Goal: Transaction & Acquisition: Purchase product/service

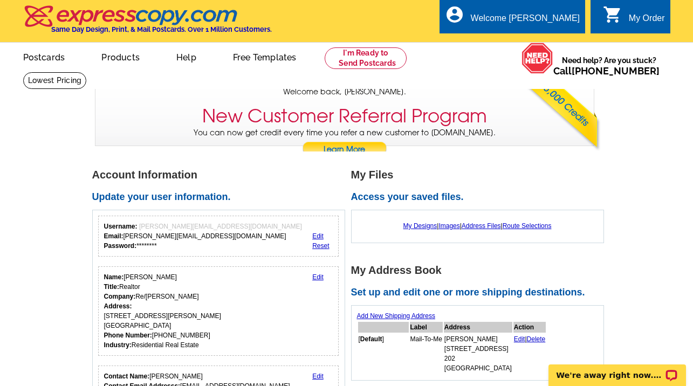
click at [649, 19] on div "My Order" at bounding box center [646, 20] width 36 height 15
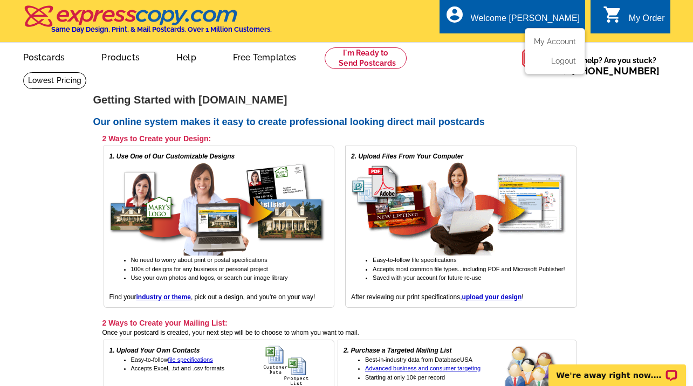
click at [551, 16] on div "Welcome [PERSON_NAME]" at bounding box center [524, 20] width 109 height 15
click at [635, 15] on div "My Order" at bounding box center [646, 20] width 36 height 15
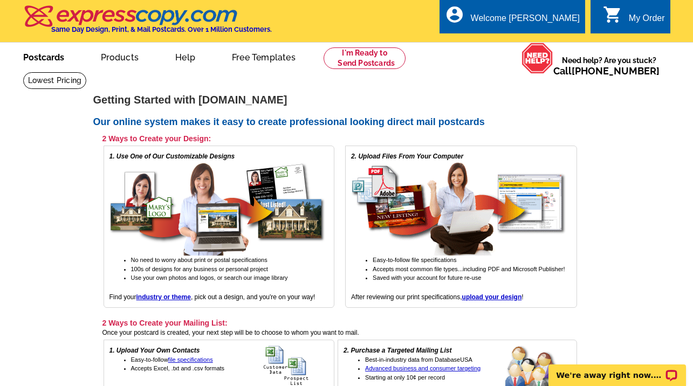
click at [49, 56] on link "Postcards" at bounding box center [43, 56] width 75 height 25
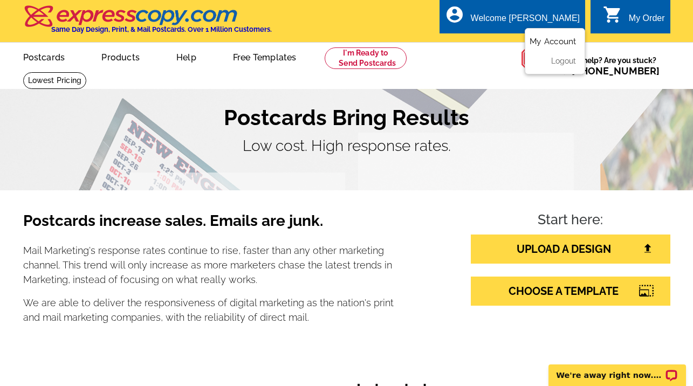
click at [555, 42] on link "My Account" at bounding box center [552, 42] width 46 height 10
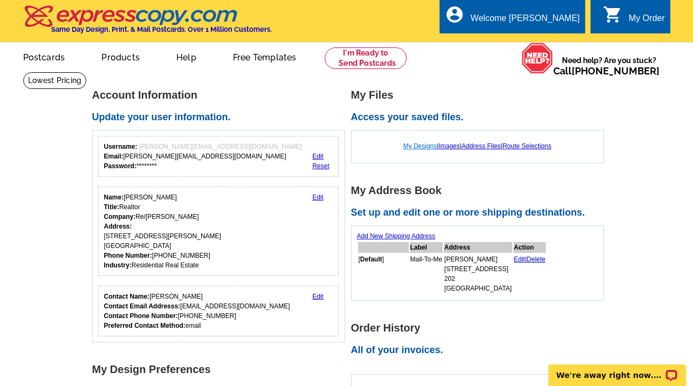
click at [423, 144] on link "My Designs" at bounding box center [420, 146] width 34 height 8
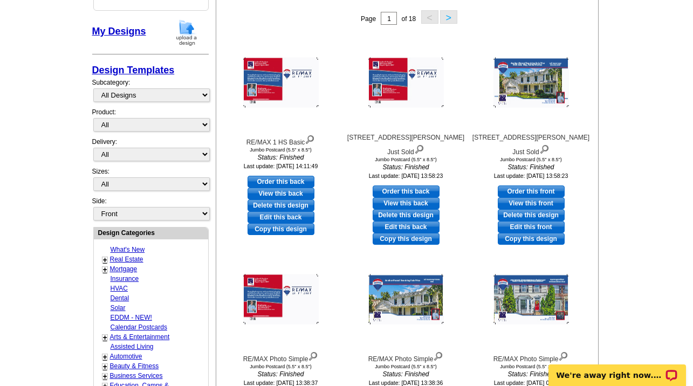
scroll to position [179, 0]
click at [516, 81] on img at bounding box center [530, 83] width 75 height 50
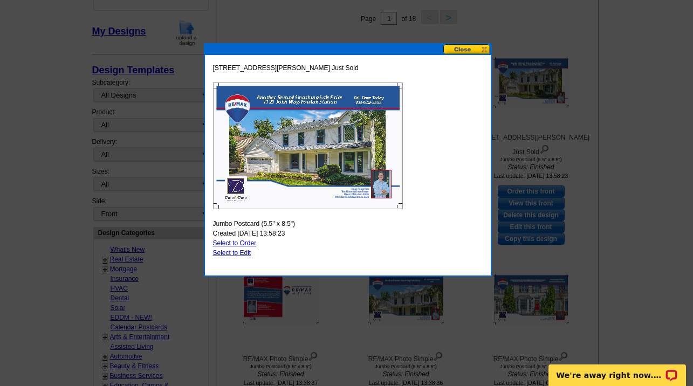
click at [297, 172] on img at bounding box center [308, 145] width 190 height 127
drag, startPoint x: 487, startPoint y: 271, endPoint x: 569, endPoint y: 310, distance: 90.9
click at [569, 310] on body "Welcome back Dave My Account Logout local_phone Same Day Design, Print, & Mail …" at bounding box center [346, 355] width 693 height 1068
click at [466, 51] on button at bounding box center [466, 49] width 47 height 10
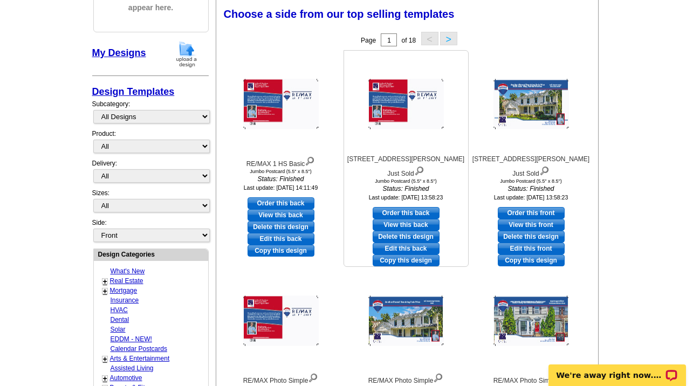
scroll to position [162, 0]
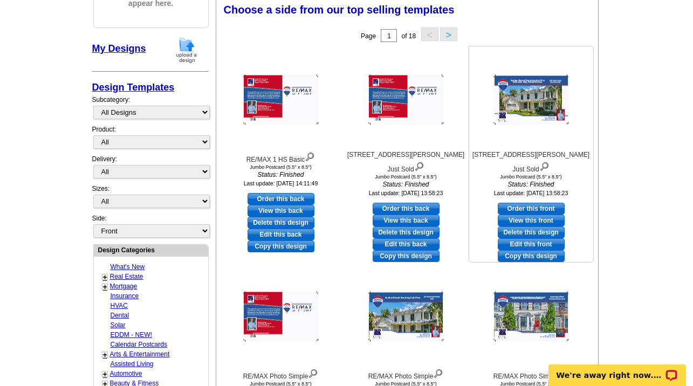
click at [529, 214] on link "View this front" at bounding box center [530, 220] width 67 height 12
click at [278, 210] on link "View this back" at bounding box center [280, 211] width 67 height 12
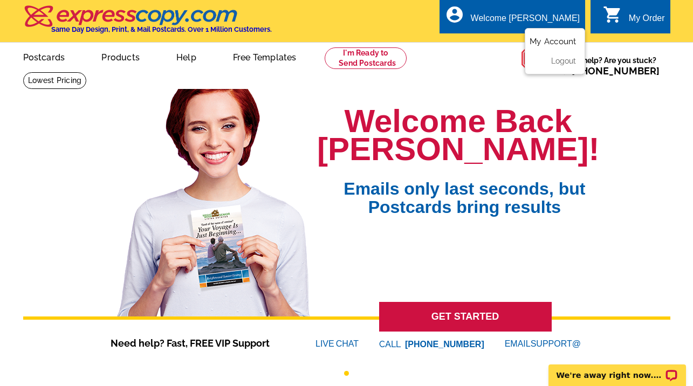
click at [552, 42] on link "My Account" at bounding box center [552, 42] width 46 height 10
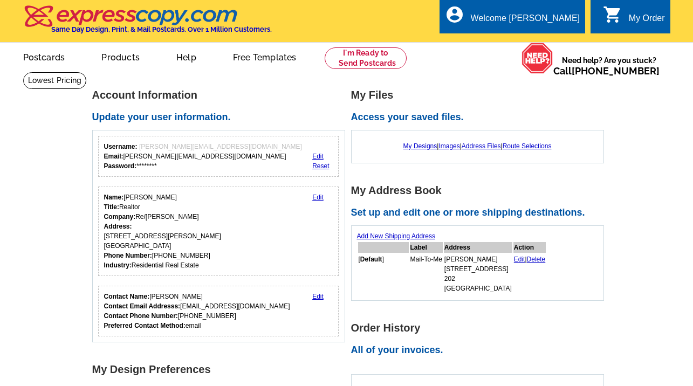
click at [552, 42] on div "picture_in_picture Postcards store_mall_directory Products keyboard_arrow_down …" at bounding box center [346, 65] width 693 height 47
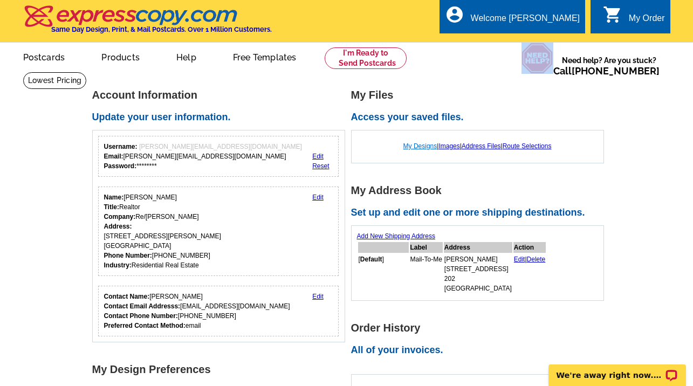
click at [413, 144] on link "My Designs" at bounding box center [420, 146] width 34 height 8
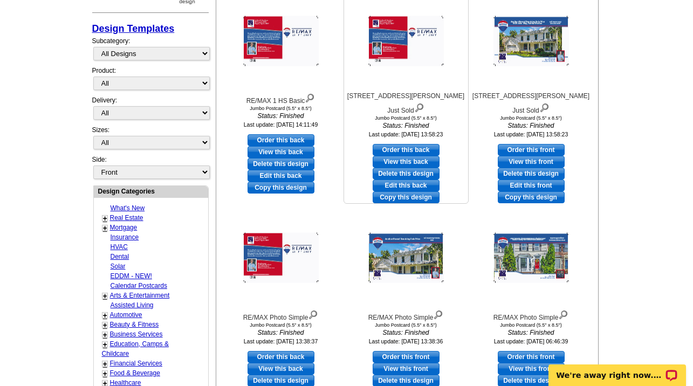
scroll to position [222, 0]
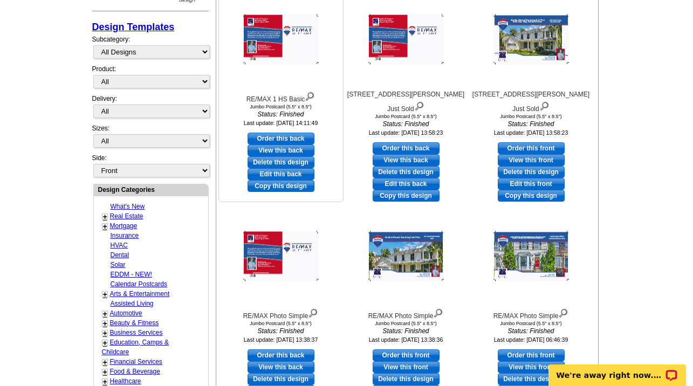
click at [282, 149] on link "View this back" at bounding box center [280, 150] width 67 height 12
click at [536, 142] on link "Order this front" at bounding box center [530, 148] width 67 height 12
select select "2"
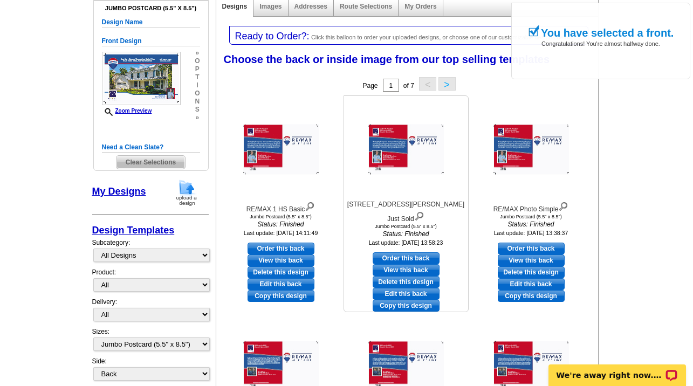
scroll to position [157, 0]
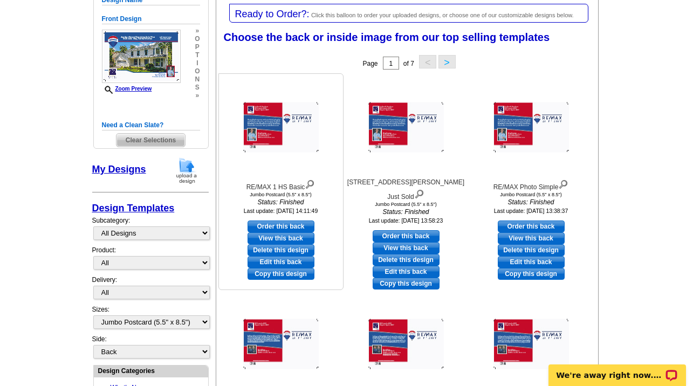
click at [282, 225] on link "Order this back" at bounding box center [280, 226] width 67 height 12
select select "front"
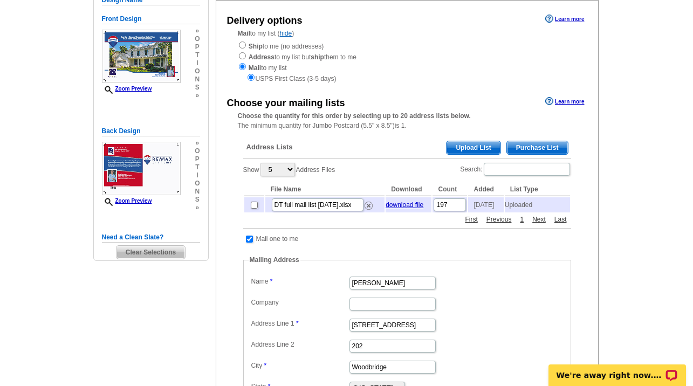
scroll to position [115, 0]
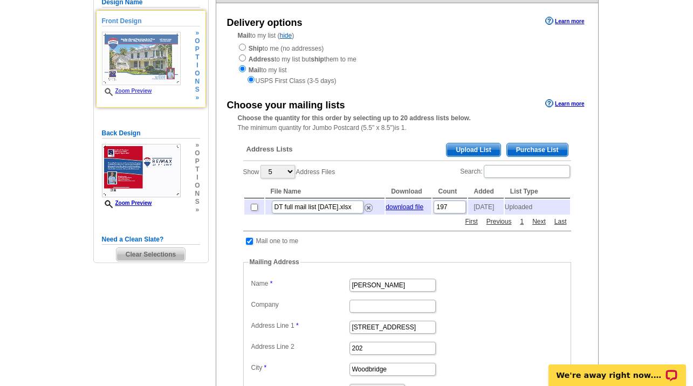
click at [144, 88] on link "Zoom Preview" at bounding box center [127, 91] width 50 height 6
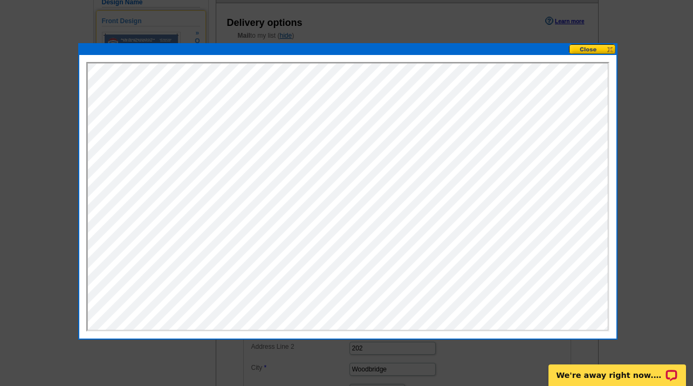
scroll to position [0, 0]
click at [592, 49] on button at bounding box center [592, 49] width 47 height 10
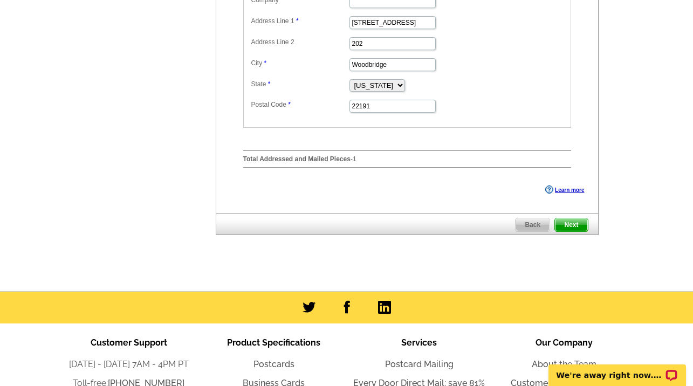
scroll to position [420, 0]
click at [571, 219] on span "Next" at bounding box center [571, 224] width 32 height 13
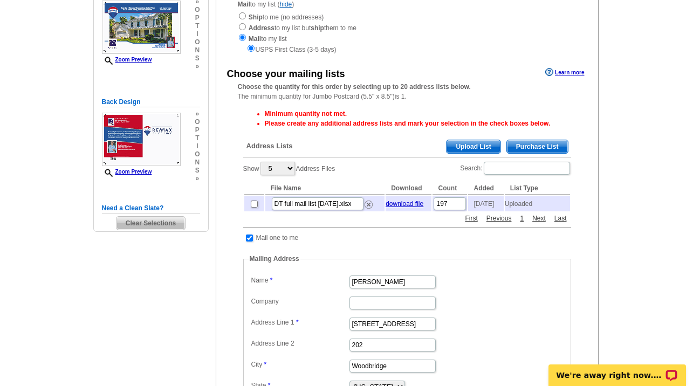
scroll to position [147, 0]
click at [252, 200] on input "checkbox" at bounding box center [254, 203] width 7 height 7
checkbox input "true"
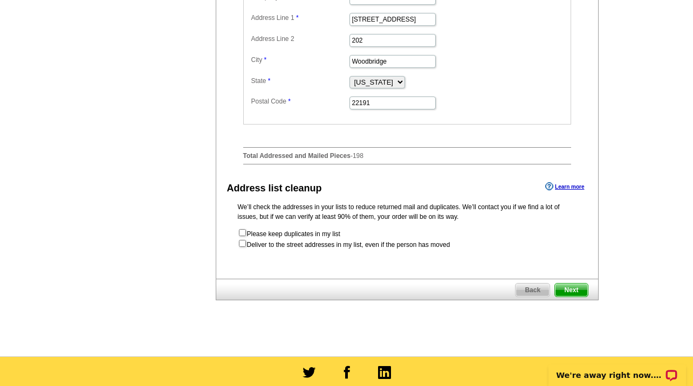
scroll to position [454, 0]
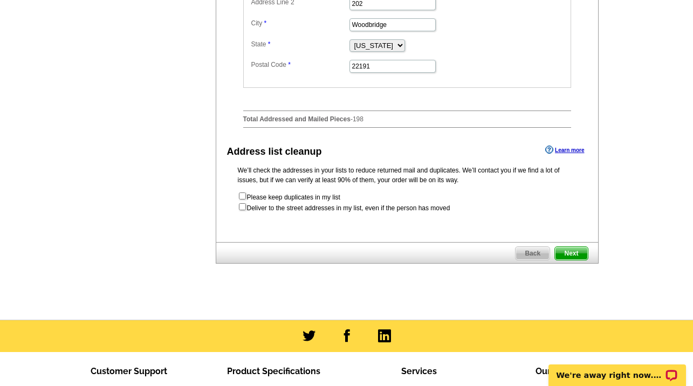
scroll to position [488, 0]
click at [242, 206] on input "checkbox" at bounding box center [242, 206] width 7 height 7
checkbox input "true"
radio input "true"
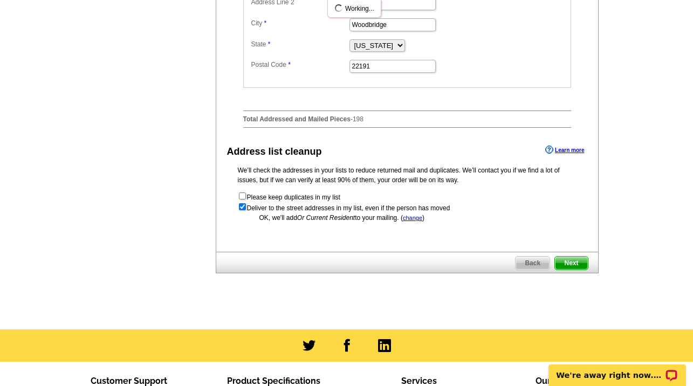
scroll to position [0, 0]
click at [573, 257] on span "Next" at bounding box center [571, 263] width 32 height 13
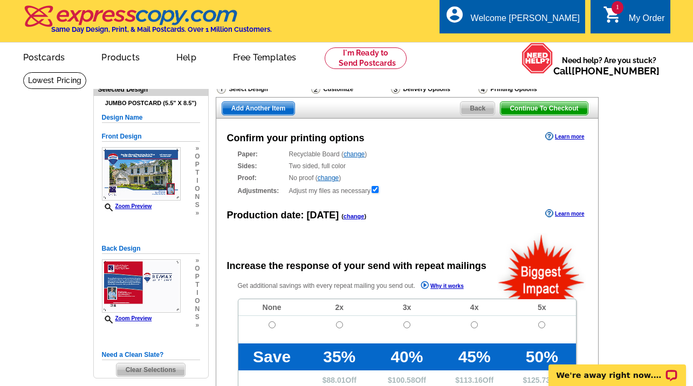
radio input "false"
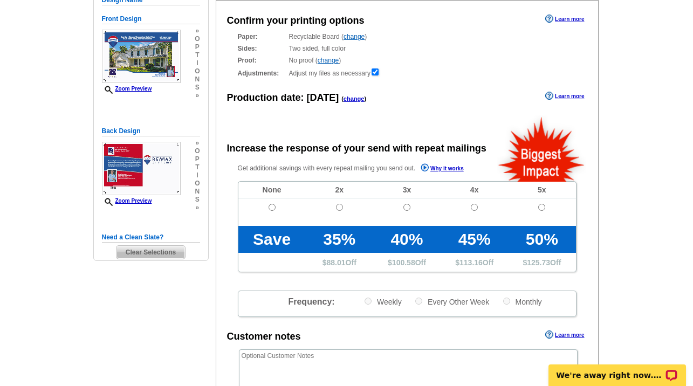
scroll to position [142, 0]
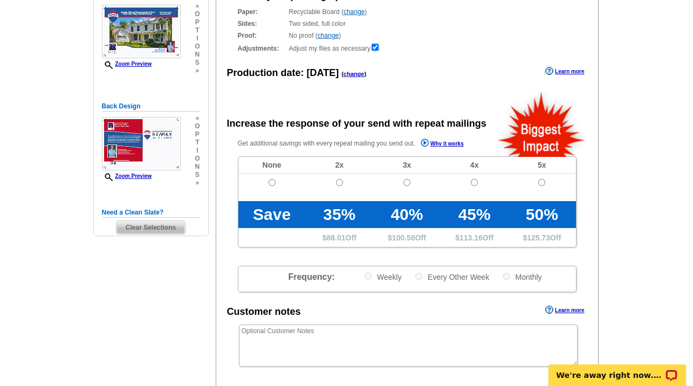
click at [267, 179] on td at bounding box center [271, 187] width 67 height 27
click at [274, 182] on input "radio" at bounding box center [271, 182] width 7 height 7
radio input "true"
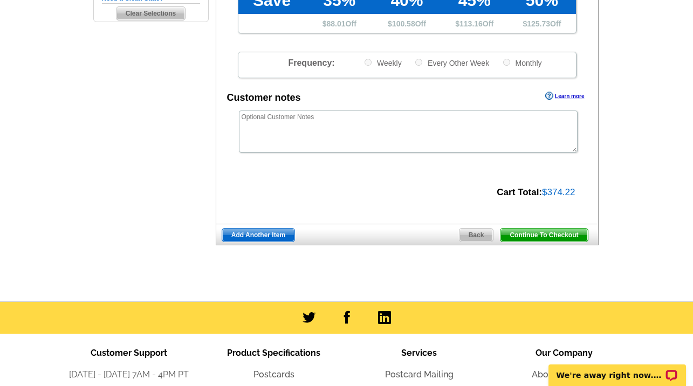
scroll to position [356, 0]
click at [552, 230] on span "Continue To Checkout" at bounding box center [543, 235] width 87 height 13
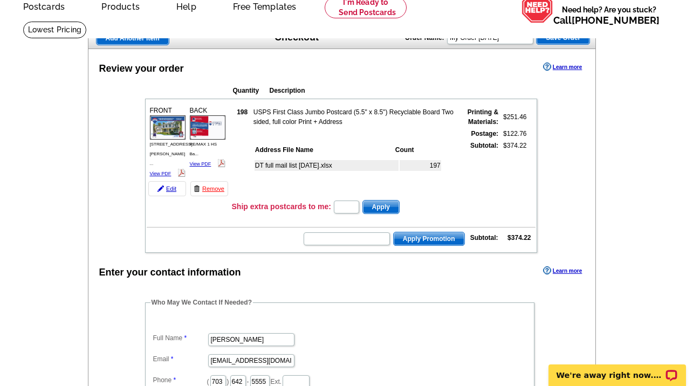
click at [195, 213] on td at bounding box center [189, 207] width 84 height 16
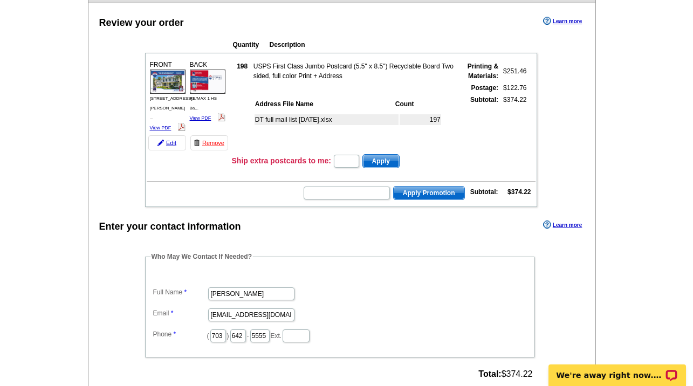
scroll to position [89, 0]
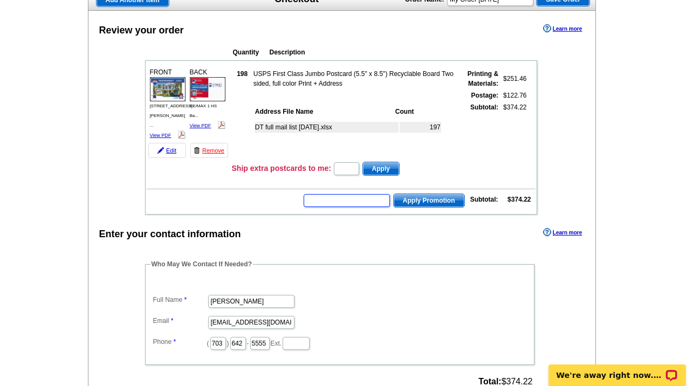
click at [338, 202] on input "text" at bounding box center [346, 200] width 86 height 13
type input "REM40"
click at [430, 202] on span "Apply Promotion" at bounding box center [428, 200] width 71 height 13
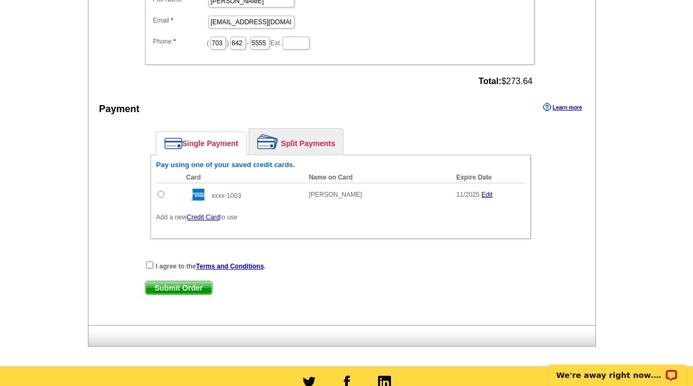
scroll to position [425, 0]
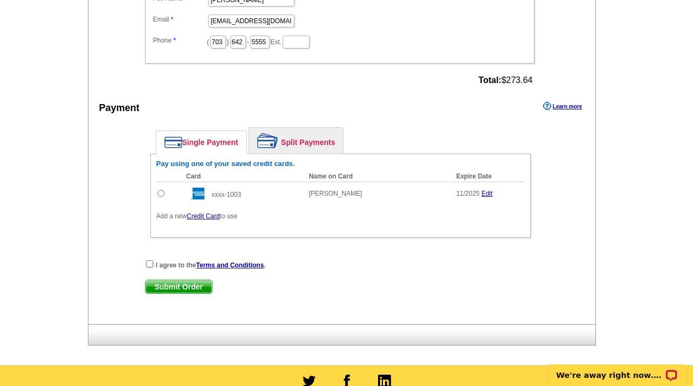
click at [161, 193] on input "radio" at bounding box center [160, 193] width 7 height 7
radio input "true"
click at [147, 264] on input "checkbox" at bounding box center [149, 263] width 7 height 7
checkbox input "true"
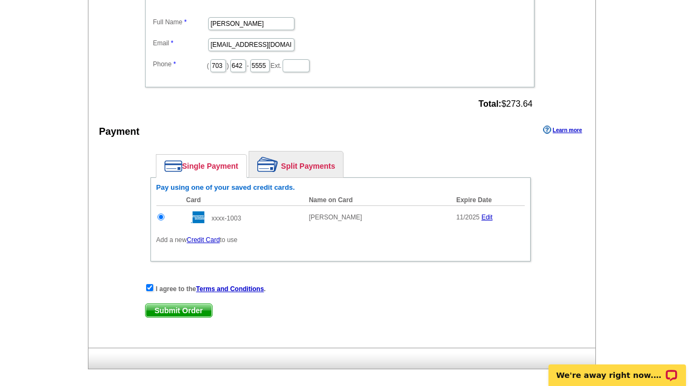
scroll to position [401, 0]
click at [179, 307] on span "Submit Order" at bounding box center [179, 310] width 66 height 13
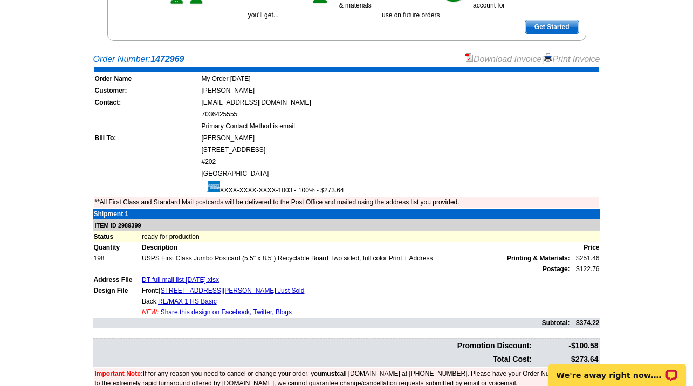
scroll to position [54, 0]
